Goal: Book appointment/travel/reservation

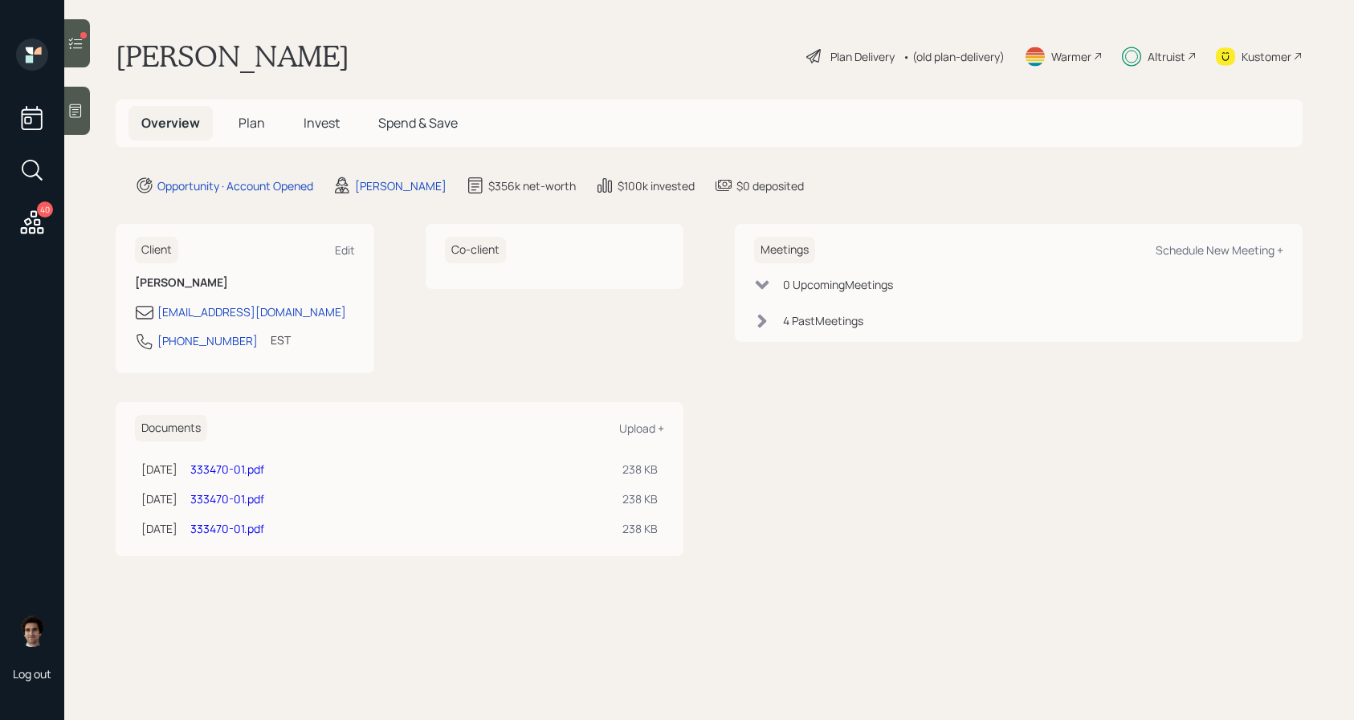
click at [79, 31] on div at bounding box center [77, 43] width 26 height 48
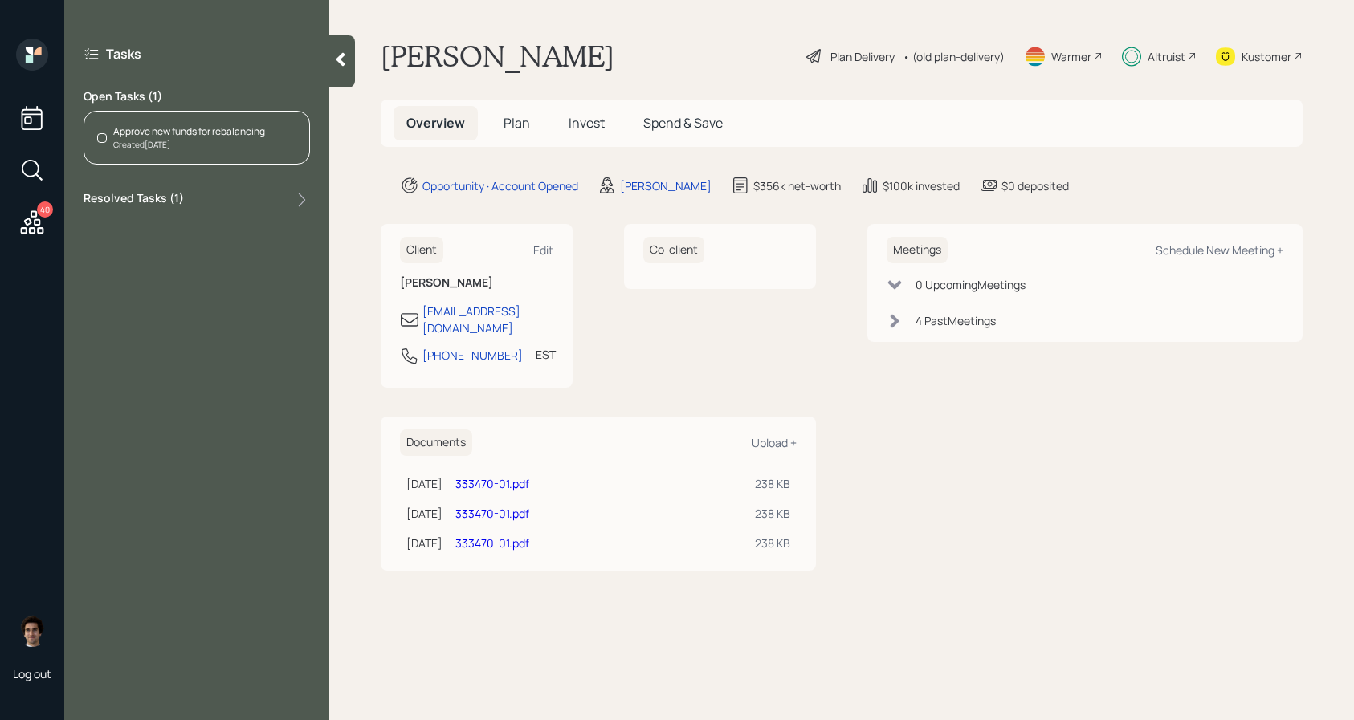
click at [1288, 64] on div "Kustomer" at bounding box center [1266, 56] width 50 height 17
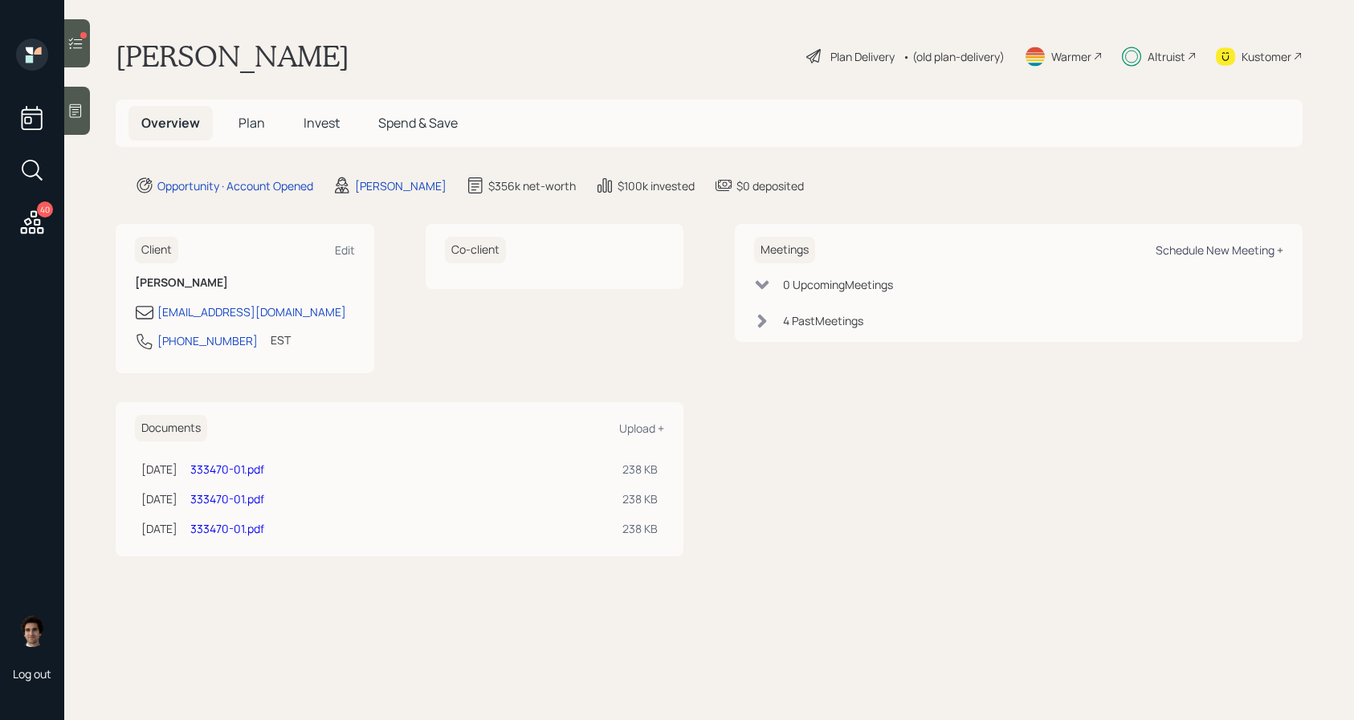
click at [1256, 246] on div "Schedule New Meeting +" at bounding box center [1220, 250] width 128 height 15
select select "59554aeb-d739-4552-90b9-0d27d70b4bf7"
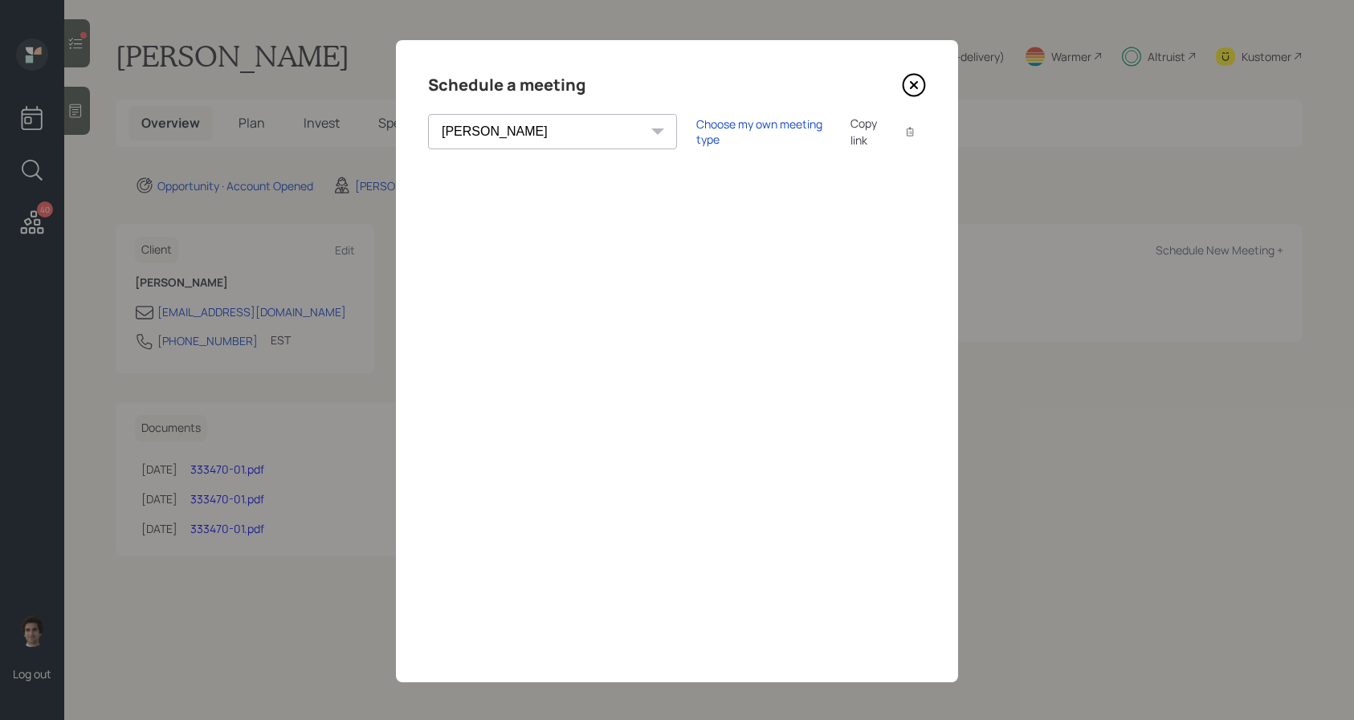
click at [850, 138] on div "Copy link" at bounding box center [868, 132] width 37 height 34
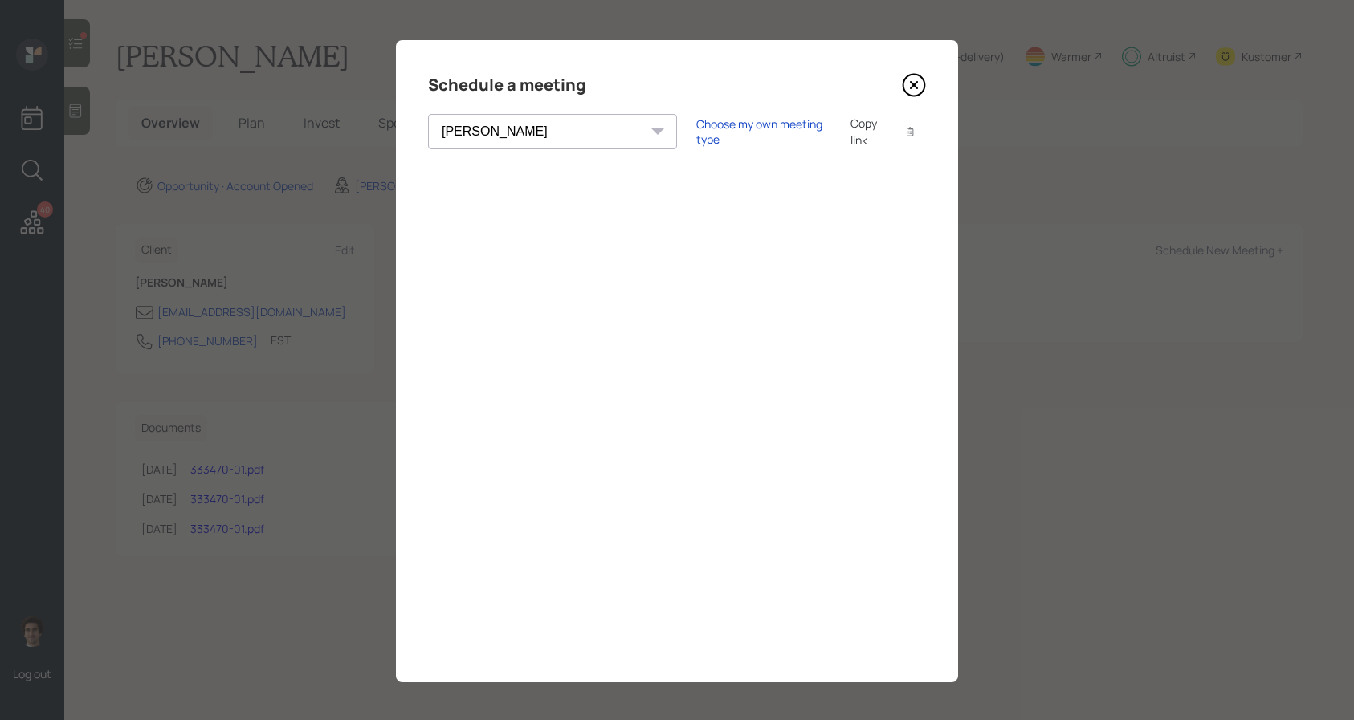
click at [907, 97] on div "Schedule a meeting" at bounding box center [677, 85] width 498 height 26
click at [914, 89] on icon at bounding box center [914, 85] width 24 height 24
